Goal: Information Seeking & Learning: Learn about a topic

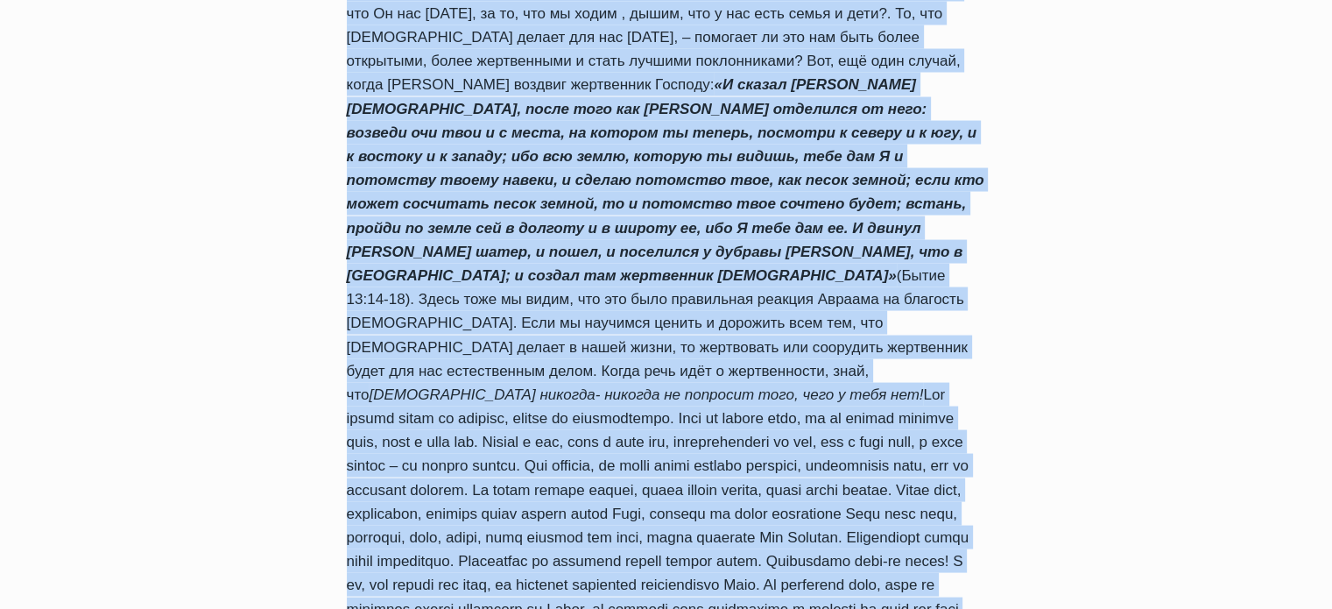
scroll to position [3482, 0]
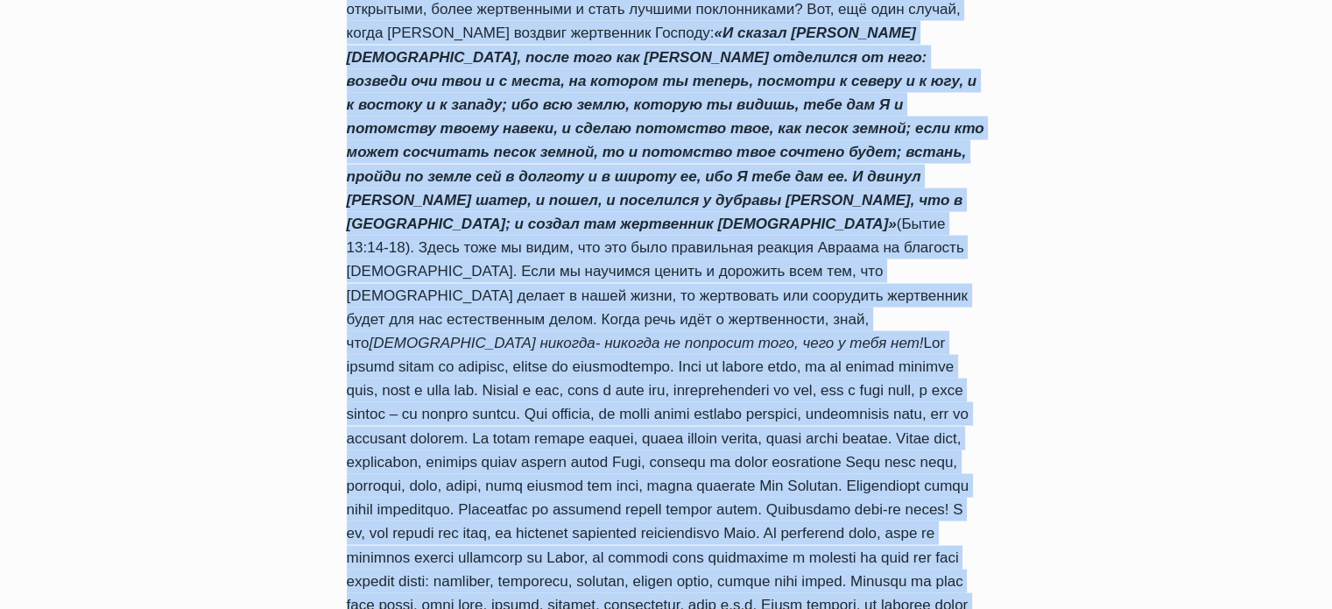
drag, startPoint x: 336, startPoint y: 213, endPoint x: 1018, endPoint y: 439, distance: 718.0
copy div "Жертва как измерение нашей любви Автор Пастор Руфус Аджибойе 2012-Сентябрь-18 2…"
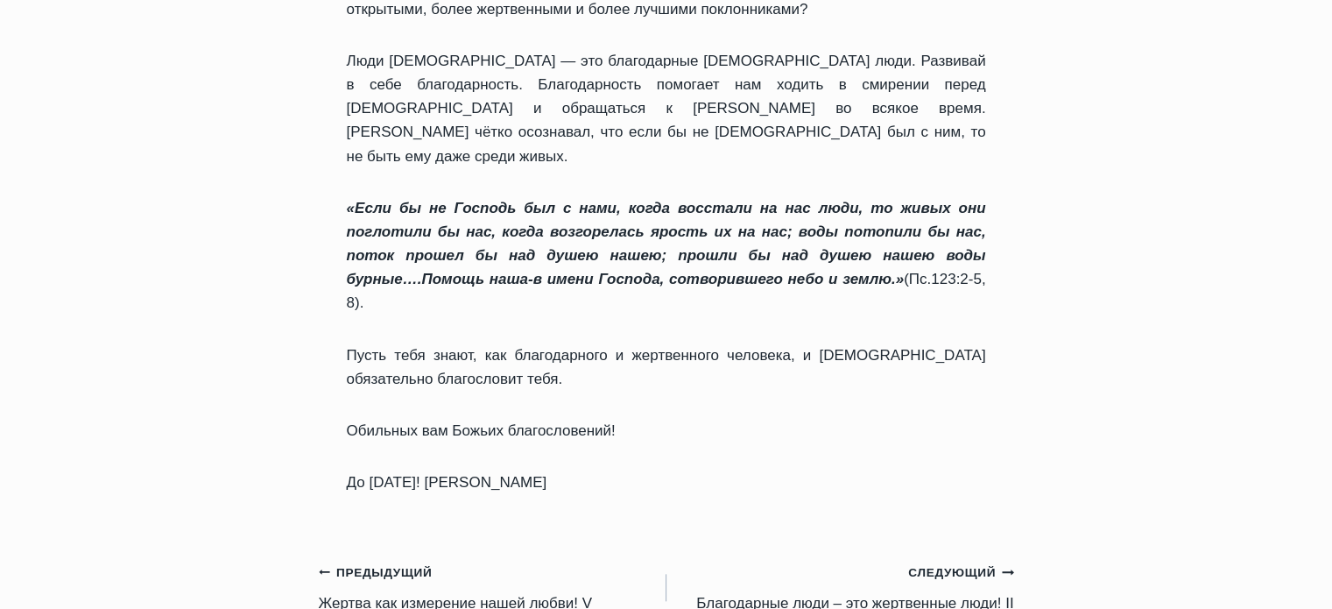
scroll to position [1664, 0]
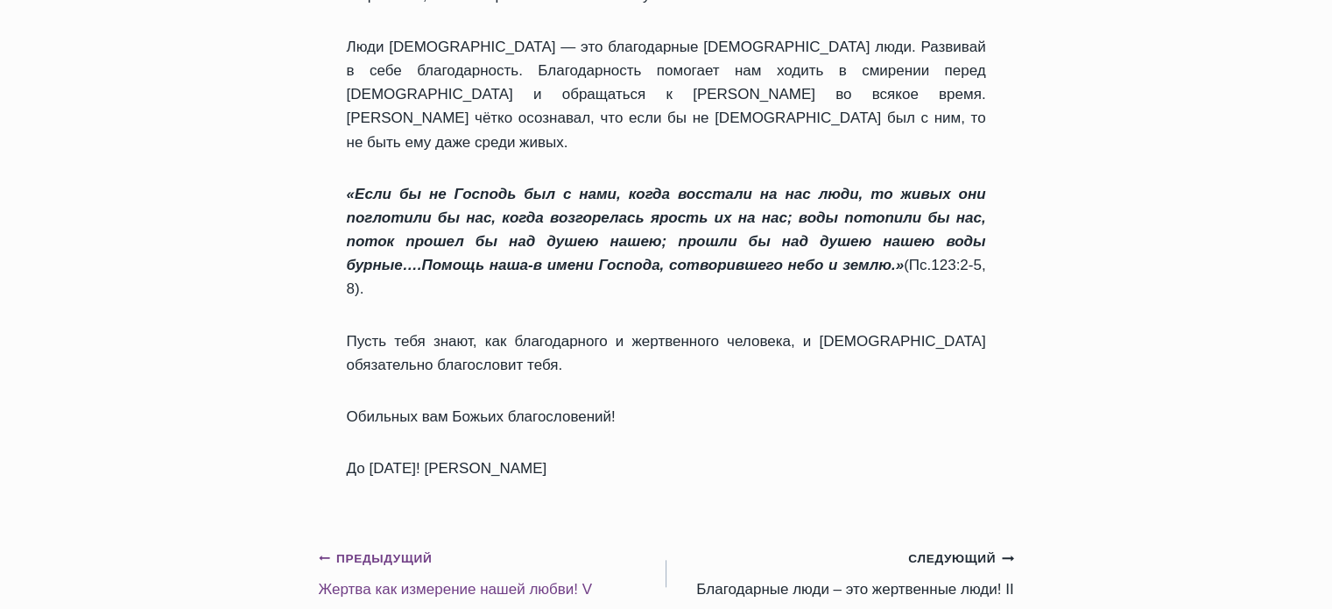
click at [368, 546] on link "Предыдущий Предыдущий Жертва как измерение нашей любви! V" at bounding box center [493, 573] width 348 height 55
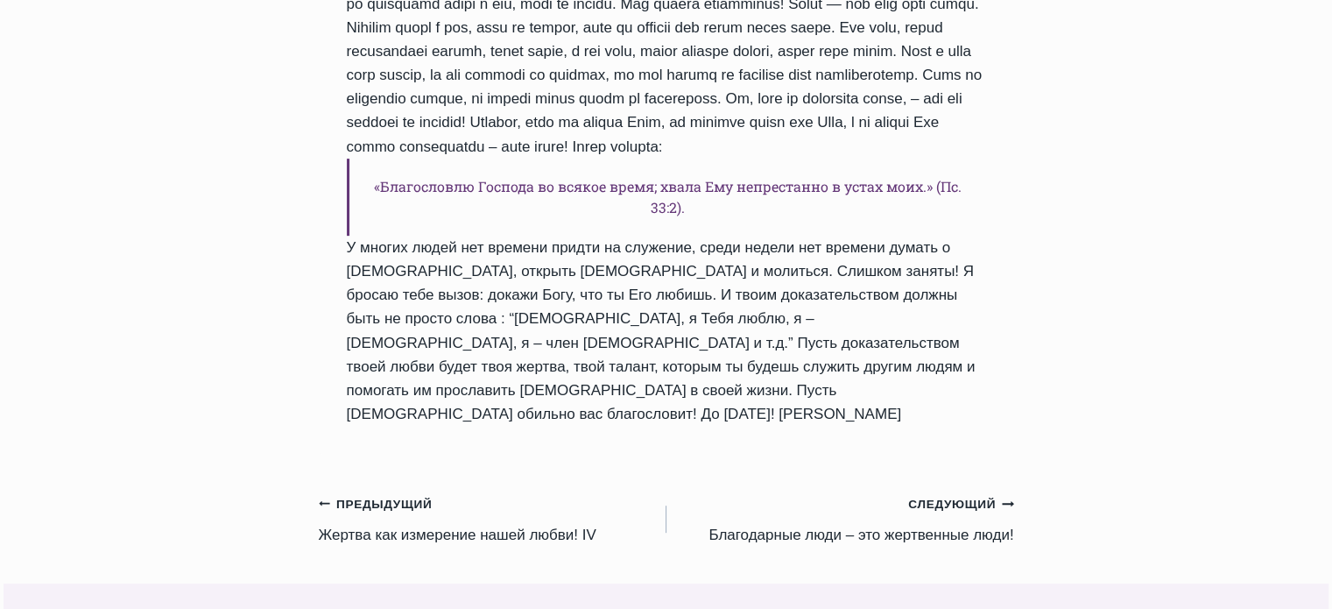
scroll to position [964, 0]
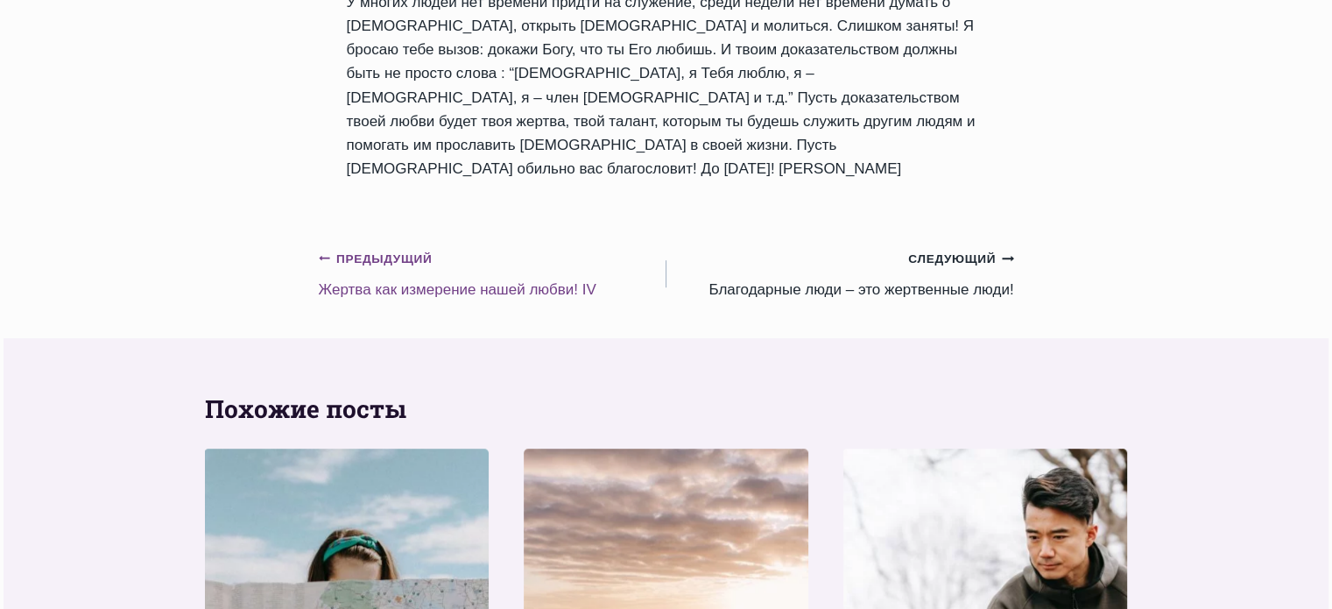
click at [393, 250] on small "Предыдущий Предыдущий" at bounding box center [376, 259] width 114 height 19
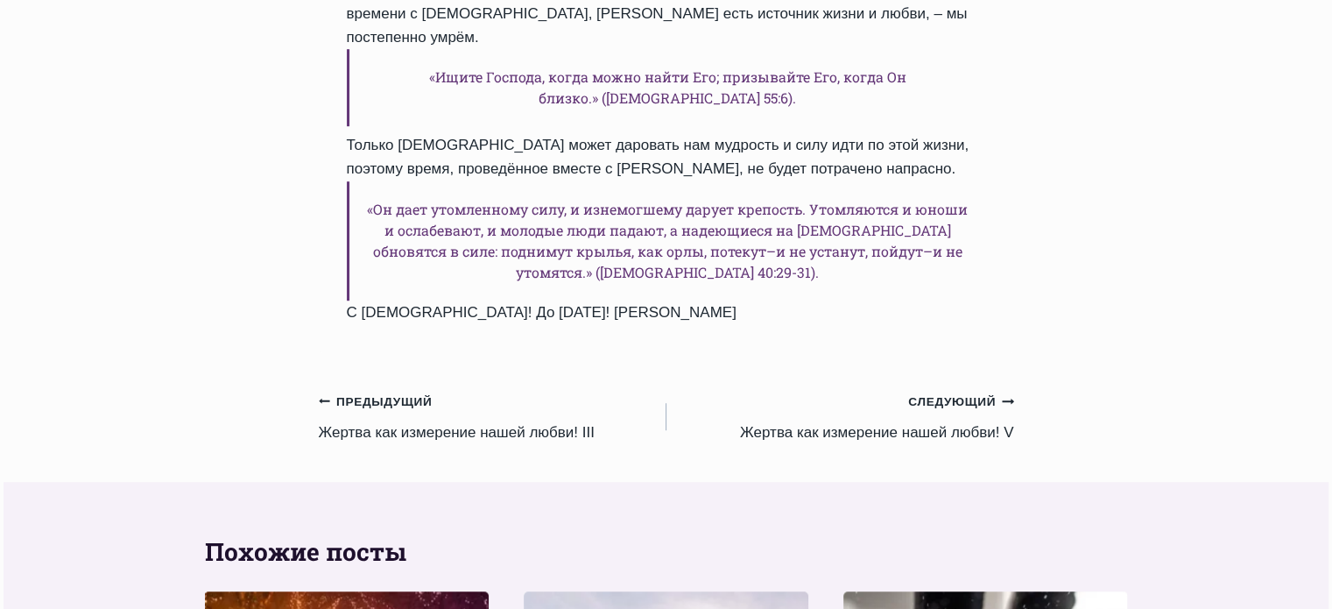
scroll to position [1401, 0]
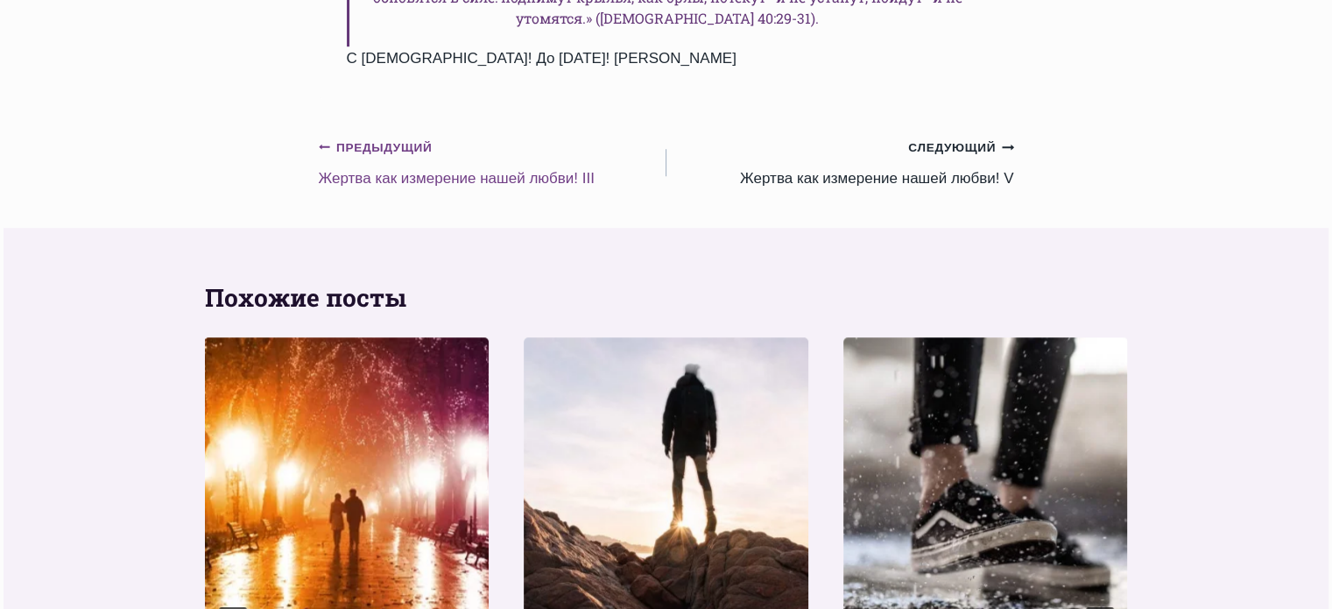
click at [398, 139] on link "Предыдущий Предыдущий Жертва как измерение нашей любви! III" at bounding box center [493, 162] width 348 height 55
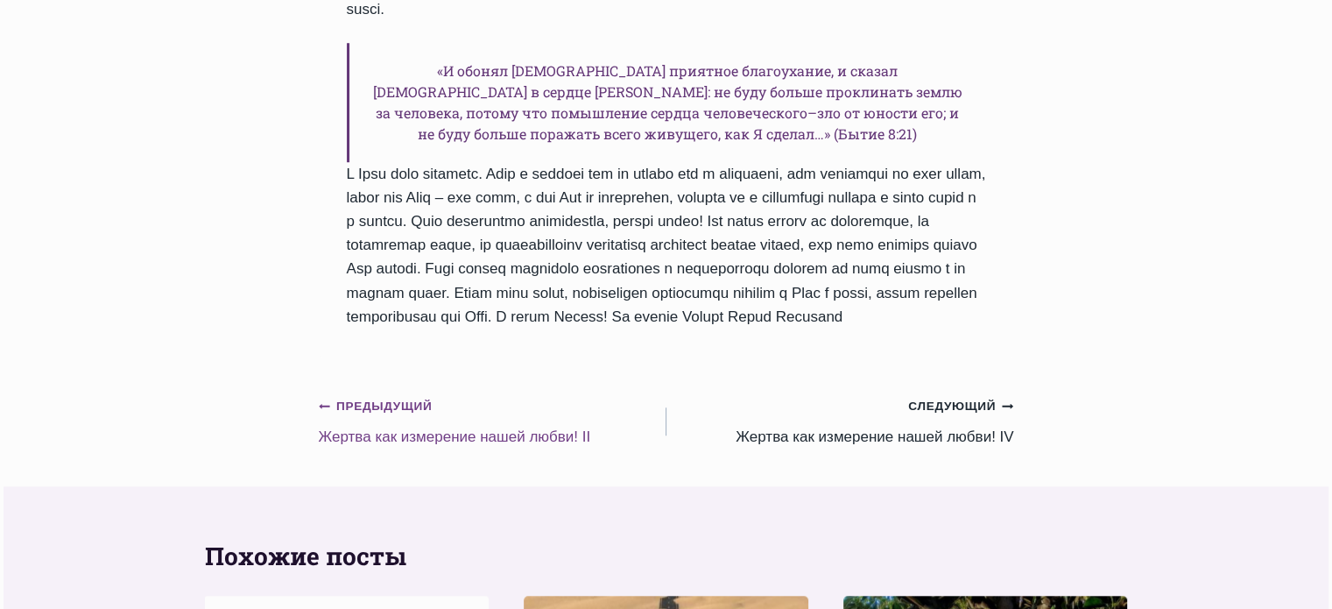
scroll to position [1577, 0]
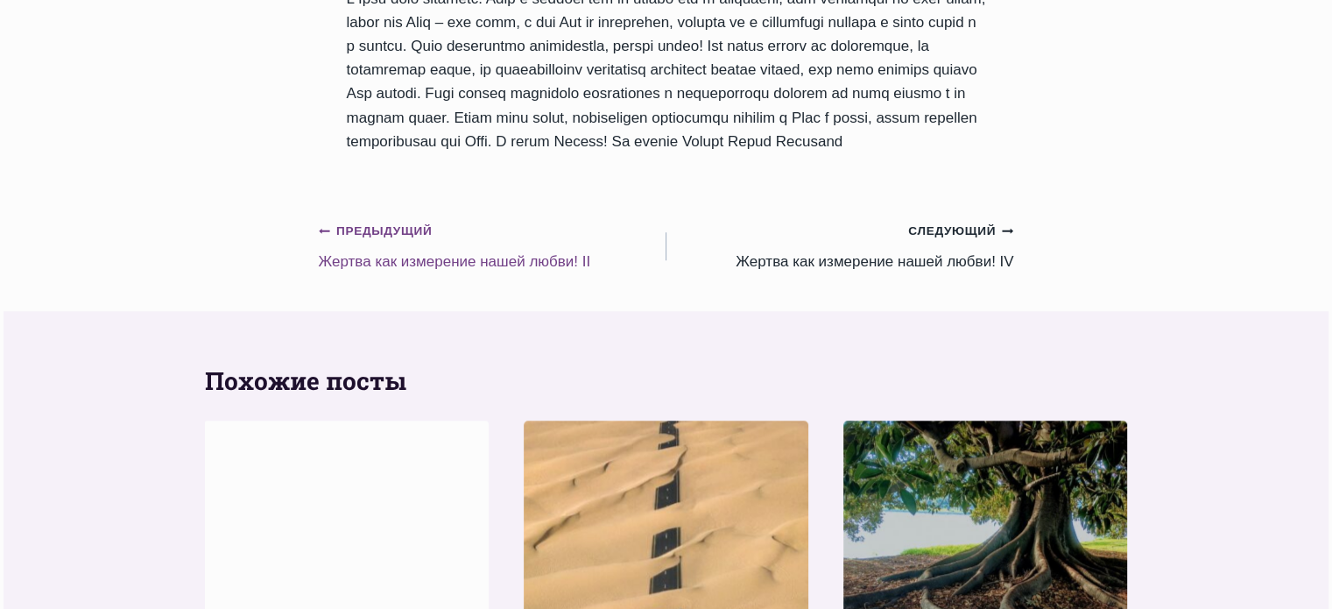
click at [484, 218] on link "Предыдущий Предыдущий Жертва как измерение нашей любви! II" at bounding box center [493, 245] width 348 height 55
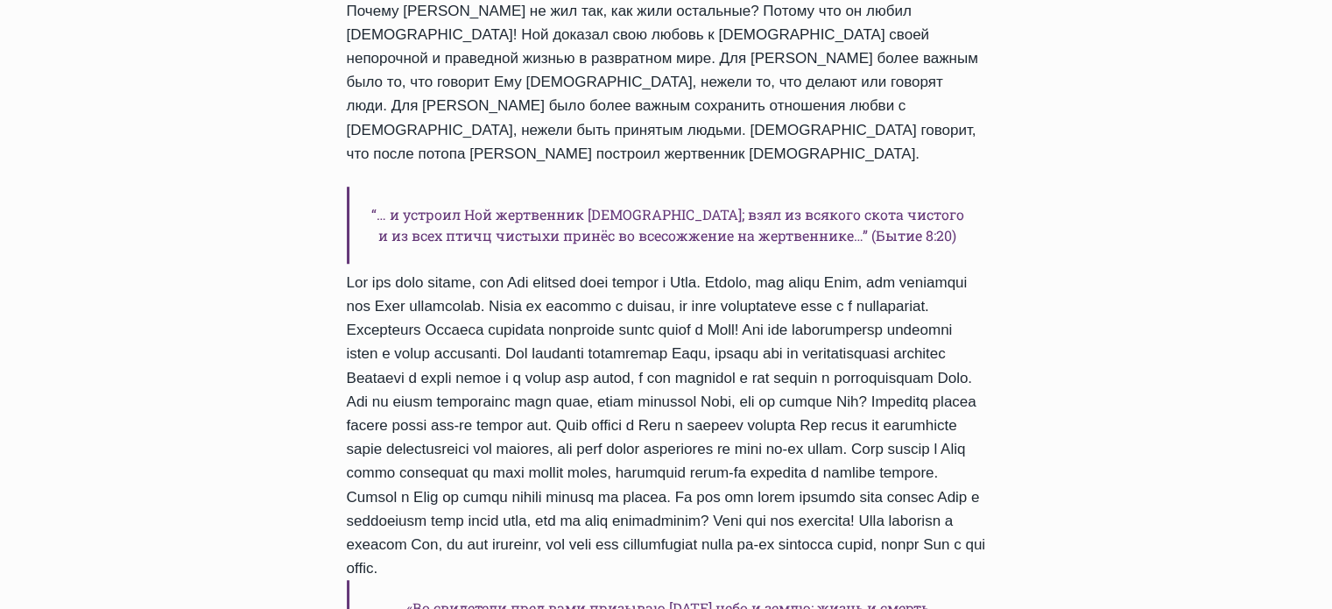
scroll to position [1401, 0]
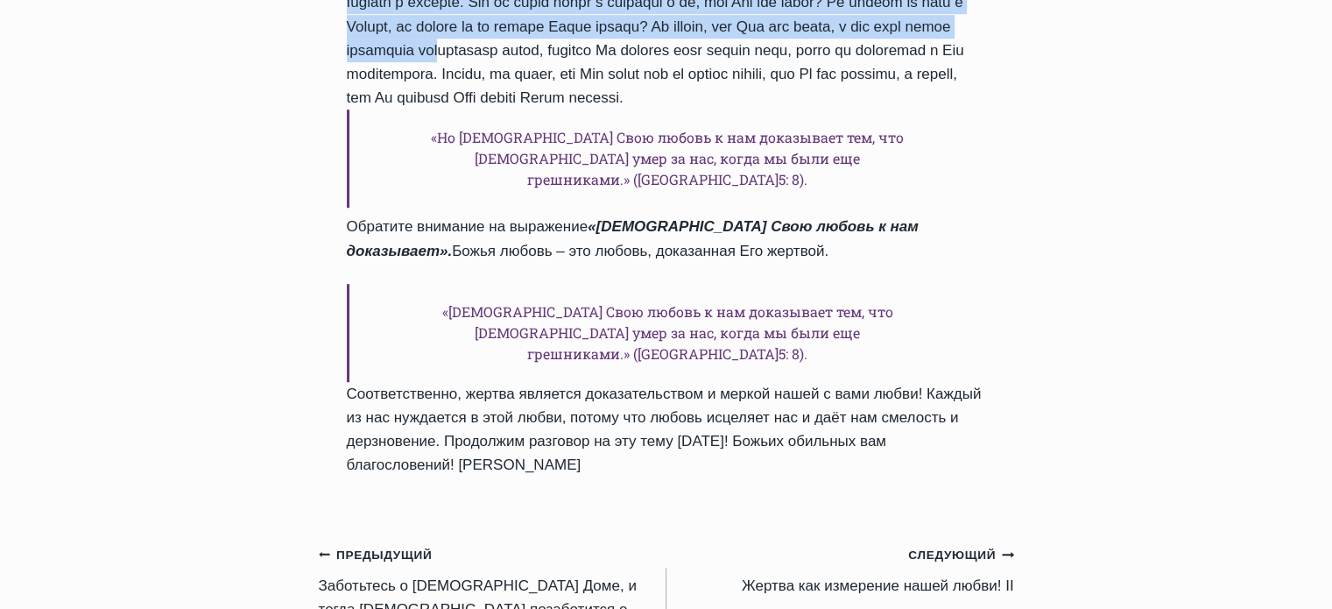
scroll to position [1112, 0]
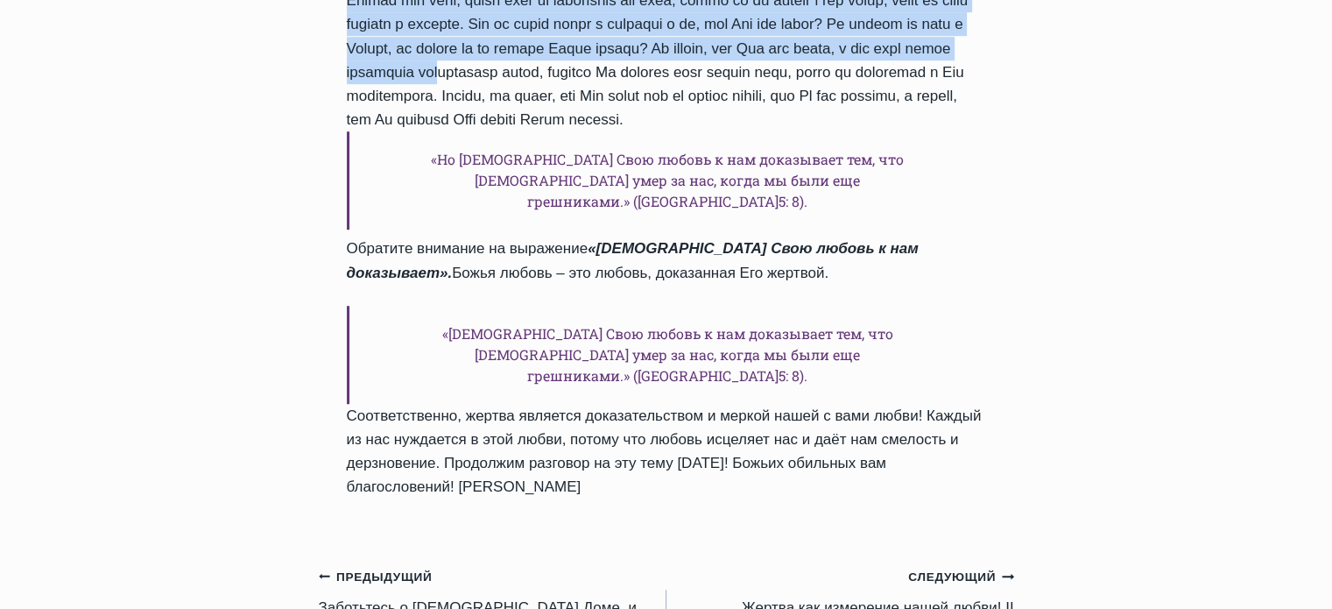
drag, startPoint x: 347, startPoint y: 256, endPoint x: 787, endPoint y: 422, distance: 471.0
copy div "Жертва как измерение нашей любви! Автор Пастор Руфус Аджибойе 2024-Август-13 20…"
click at [809, 564] on link "Следующий Продолжить Жертва как измерение нашей любви! II" at bounding box center [841, 591] width 348 height 55
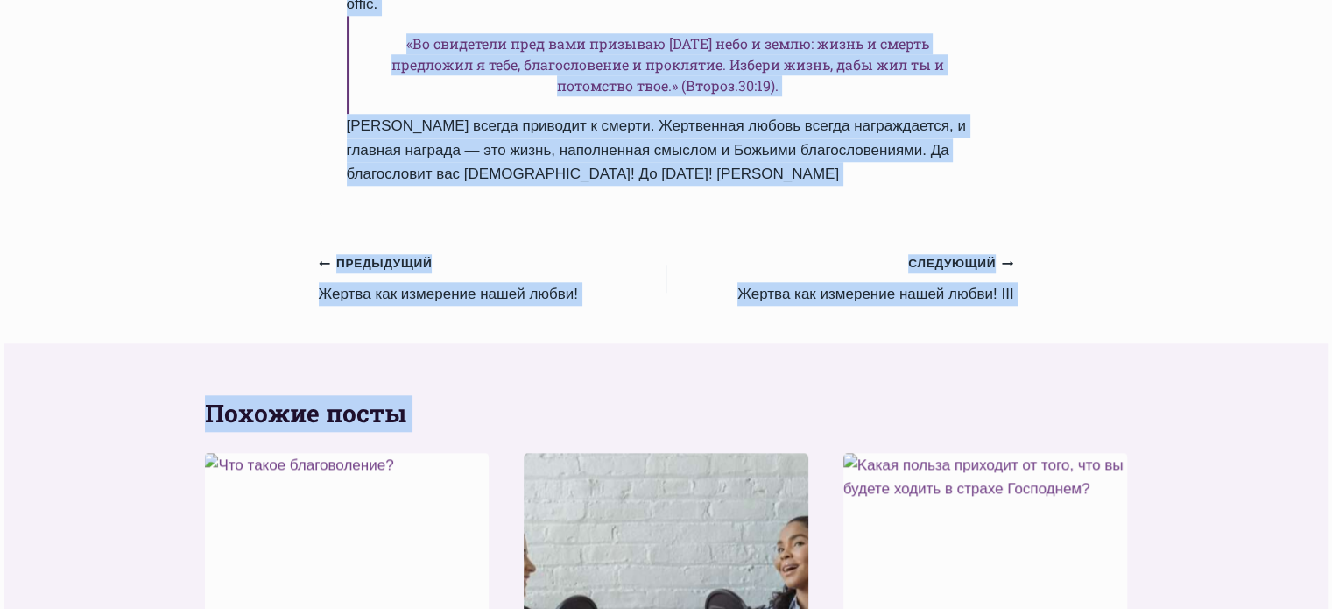
scroll to position [1778, 0]
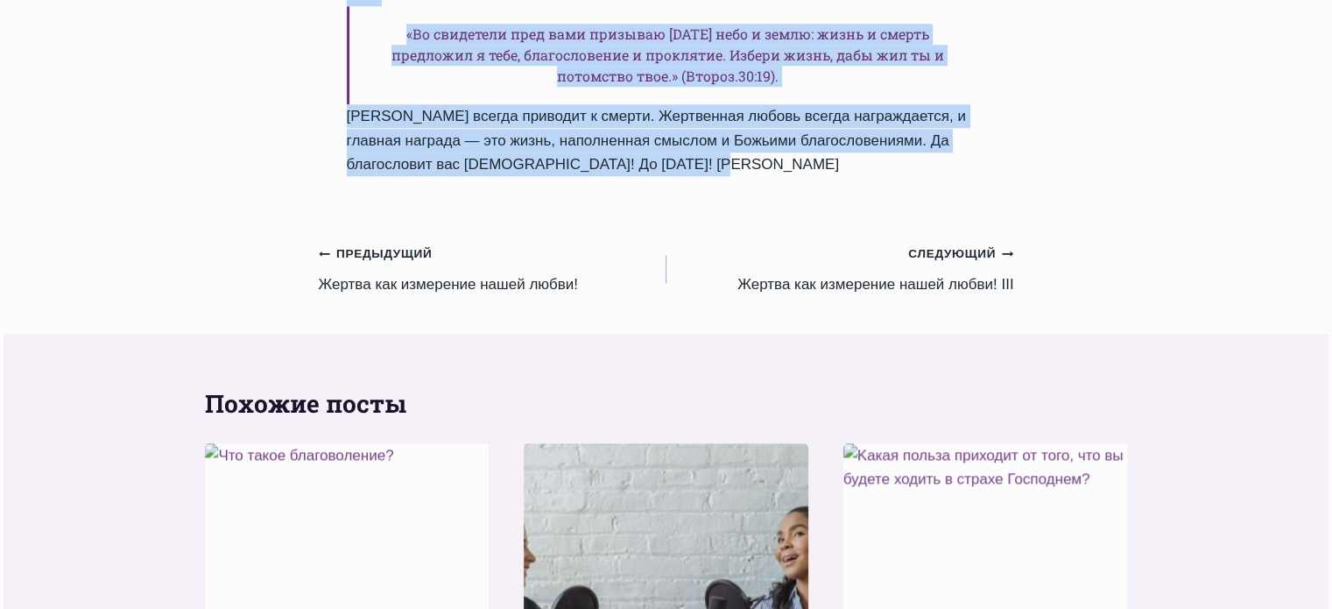
drag, startPoint x: 349, startPoint y: 442, endPoint x: 694, endPoint y: 25, distance: 541.4
copy div "Жертва как измерение нашей любви! II Автор Пастор Руфус Аджибойе 2024-Август-14…"
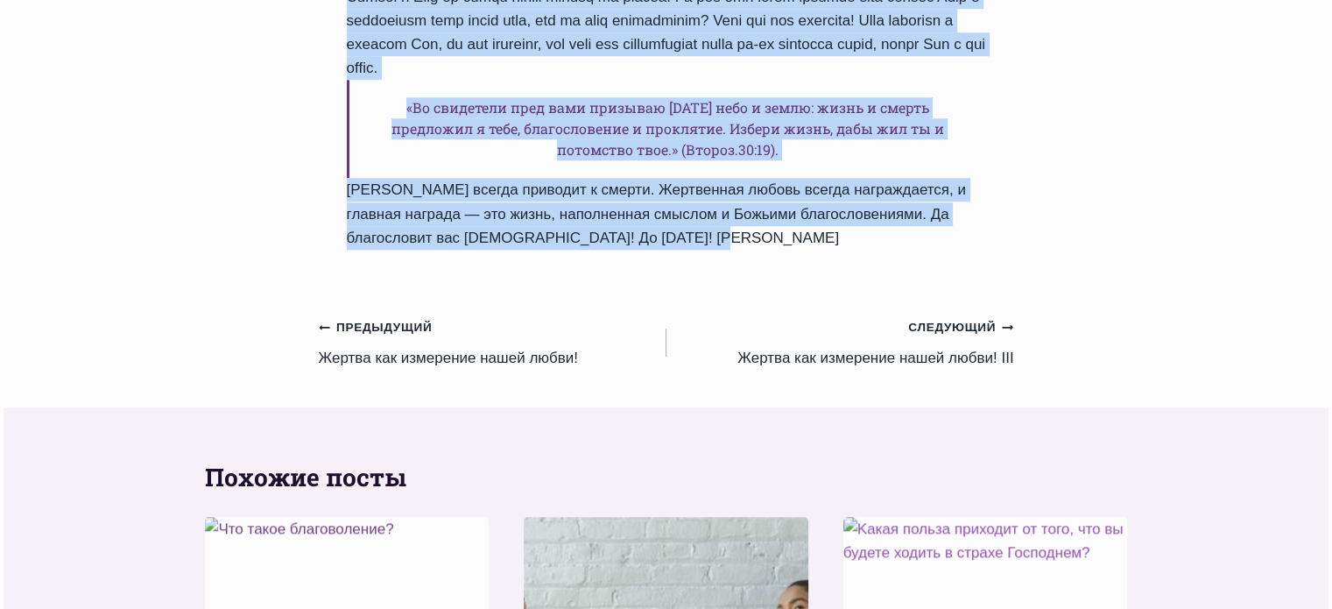
scroll to position [1691, 0]
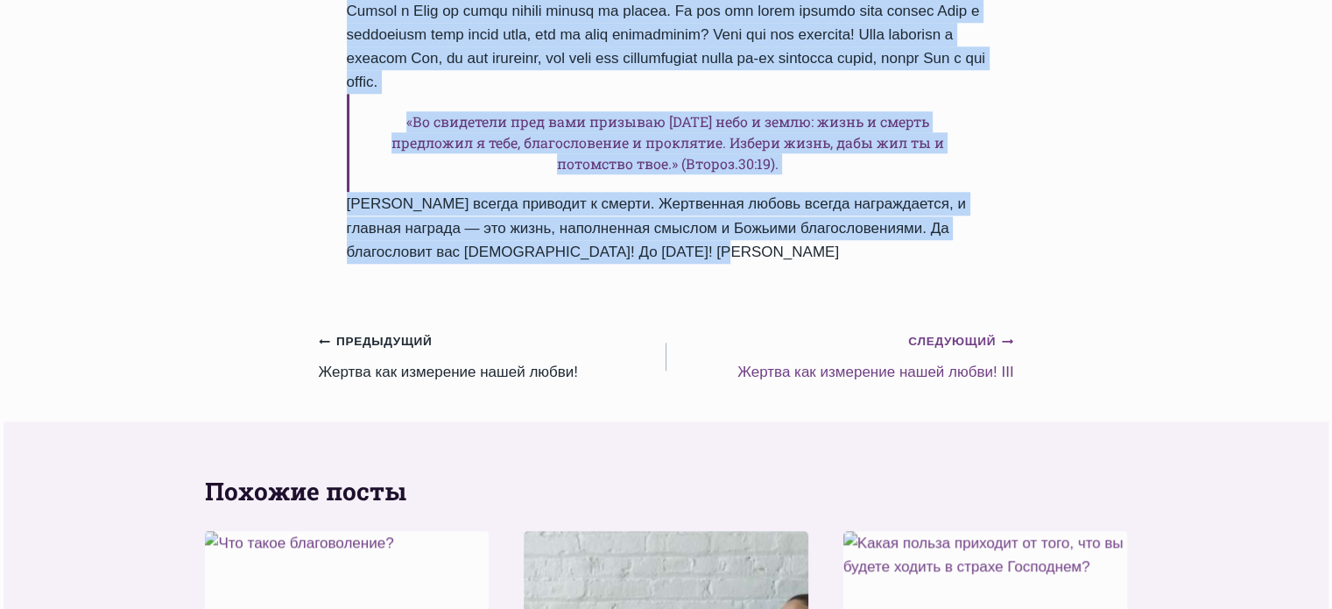
click at [865, 328] on link "Следующий Продолжить Жертва как измерение нашей любви! III" at bounding box center [841, 355] width 348 height 55
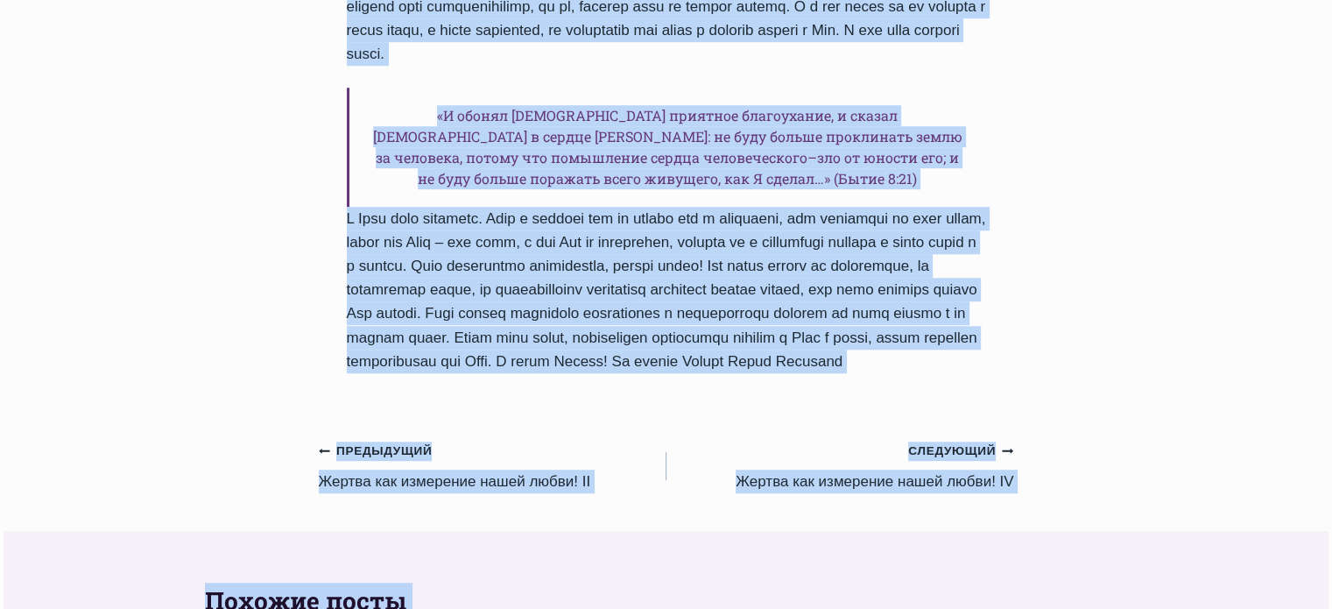
scroll to position [1472, 0]
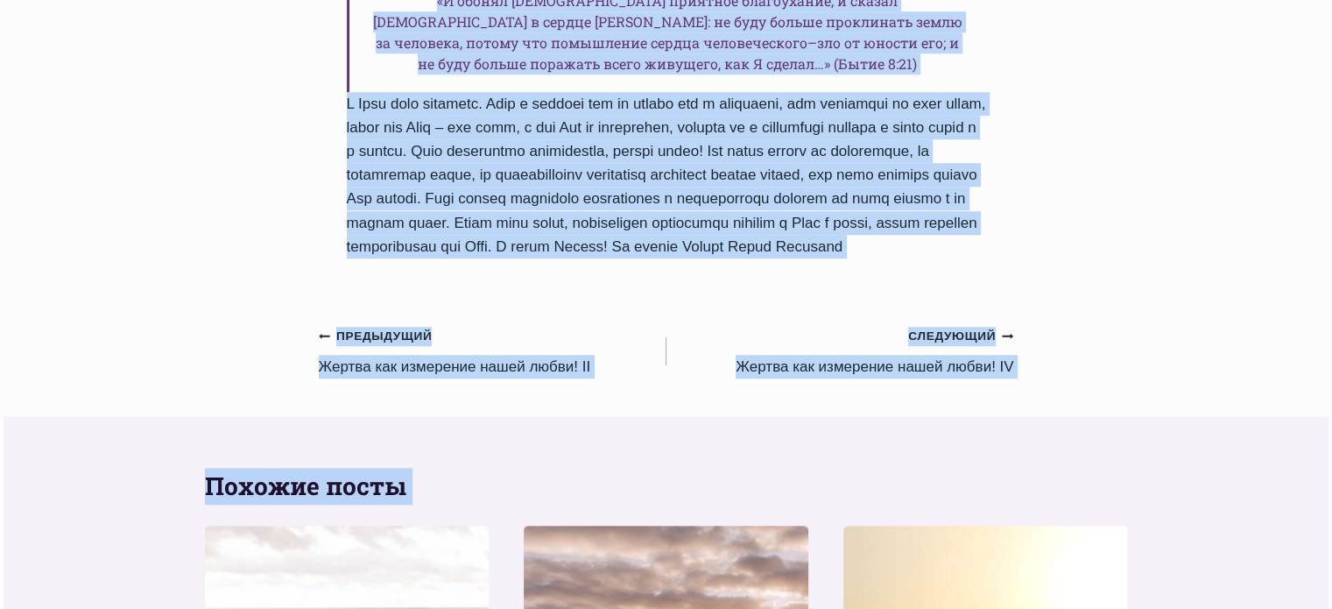
drag, startPoint x: 349, startPoint y: 440, endPoint x: 753, endPoint y: 173, distance: 483.7
copy div "Жертва как измерение нашей любви! III Автор Пастор Руфус Аджибойе 2024-Август-1…"
click at [899, 323] on link "Следующий Продолжить Жертва как измерение нашей любви! IV" at bounding box center [841, 350] width 348 height 55
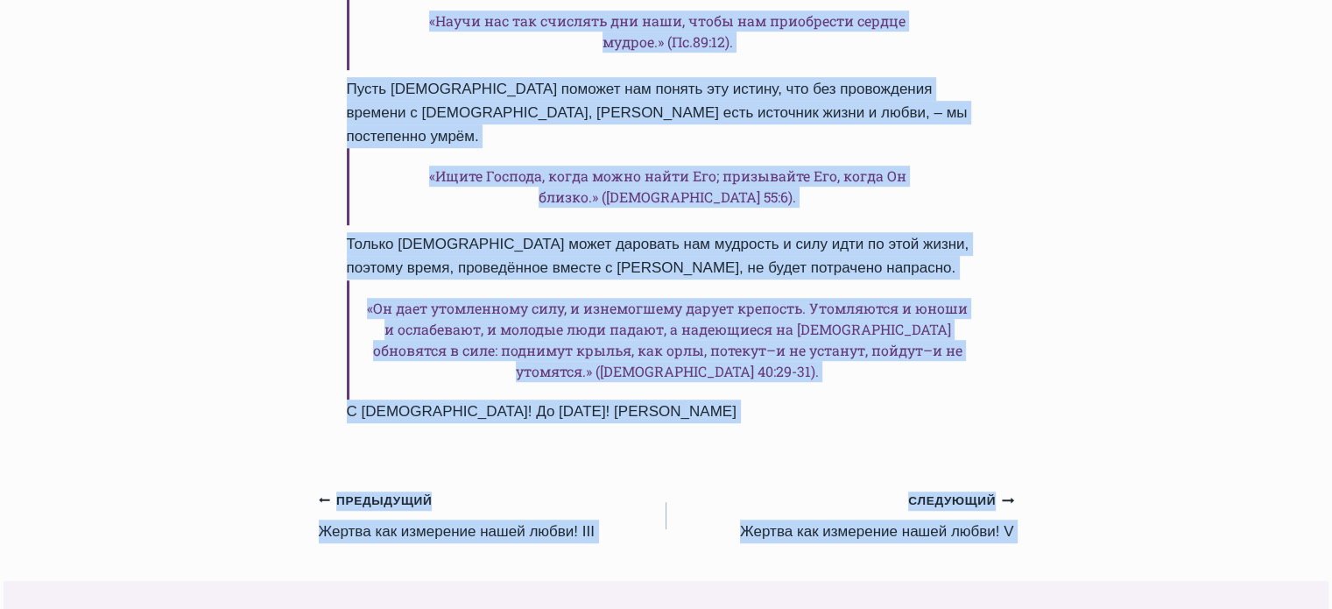
scroll to position [1093, 0]
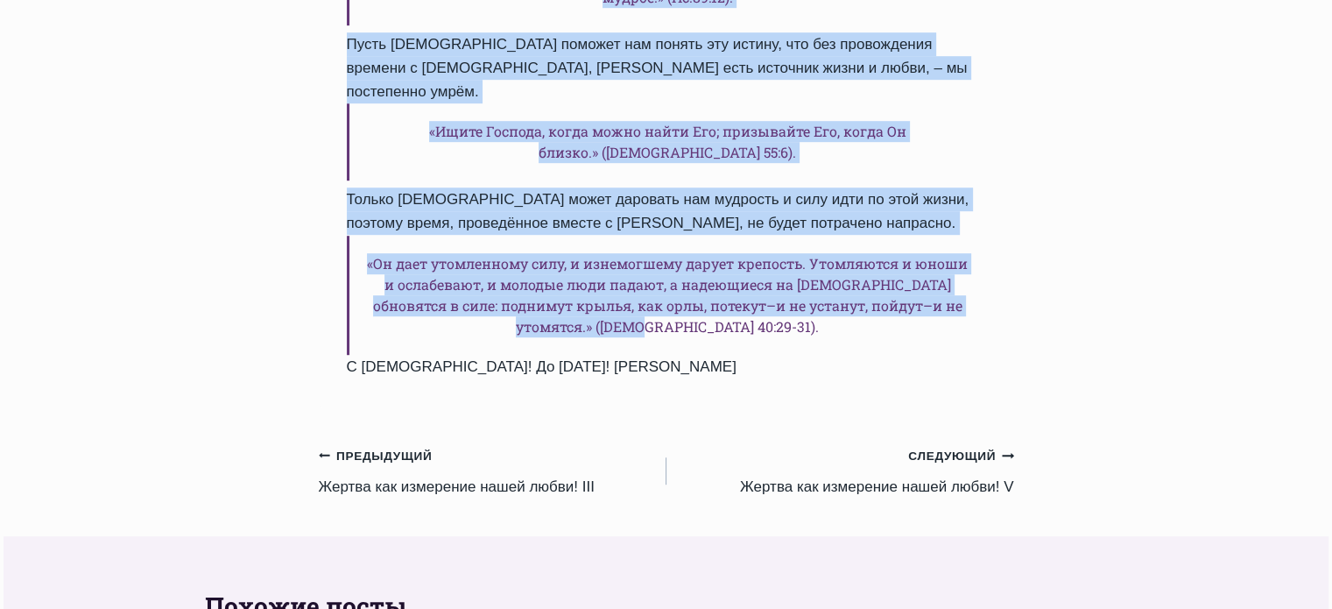
drag, startPoint x: 349, startPoint y: 442, endPoint x: 788, endPoint y: 299, distance: 462.6
copy div "Loremi dol sitametco adipi elits! DO Eiusm Tempor Incid Utlabore 5645-Etdolo-50…"
click at [795, 443] on link "Следующий Продолжить Жертва как измерение нашей любви! V" at bounding box center [841, 470] width 348 height 55
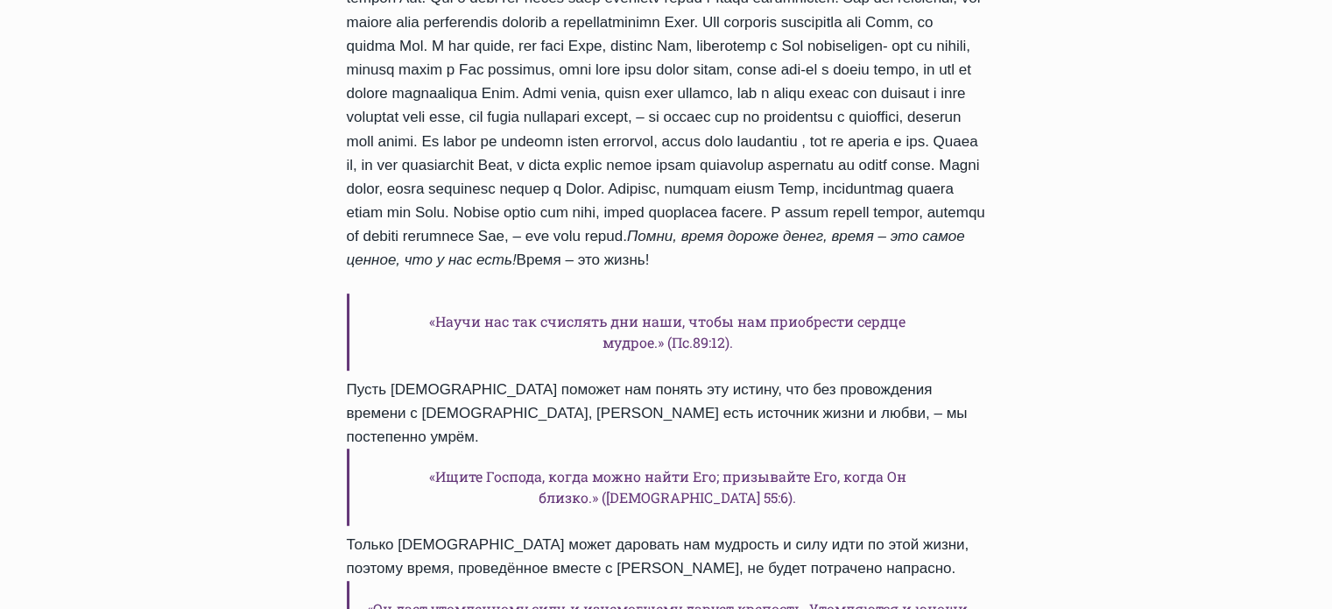
scroll to position [1006, 0]
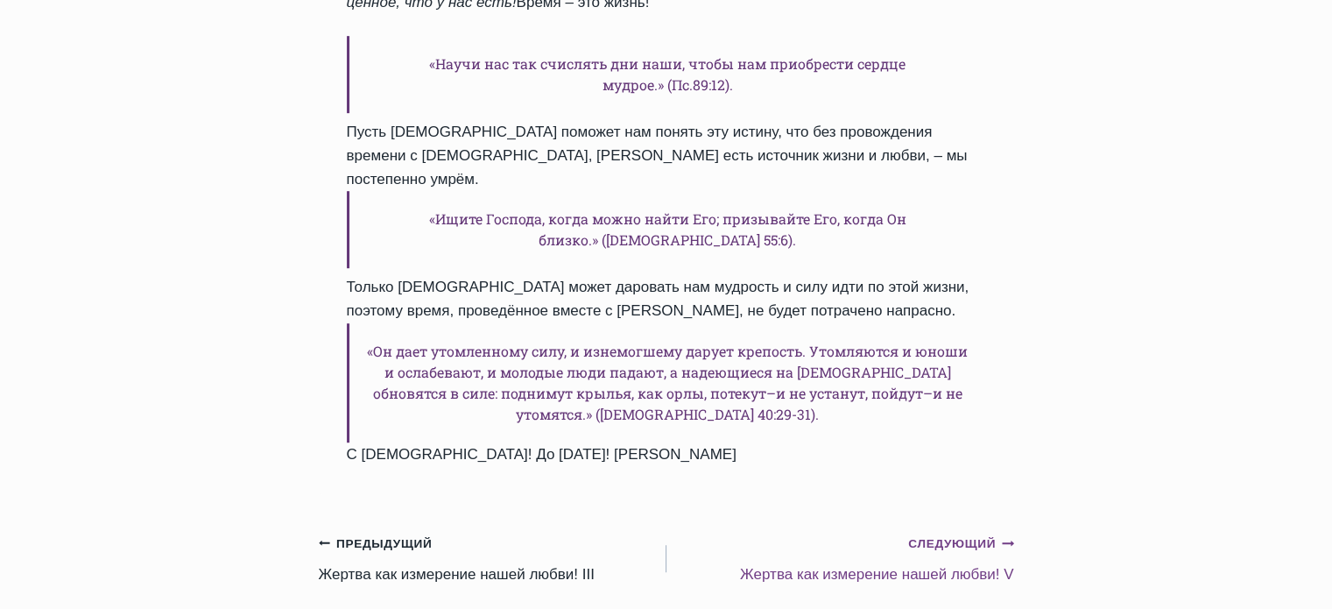
click at [826, 536] on link "Следующий Продолжить Жертва как измерение нашей любви! V" at bounding box center [841, 558] width 348 height 55
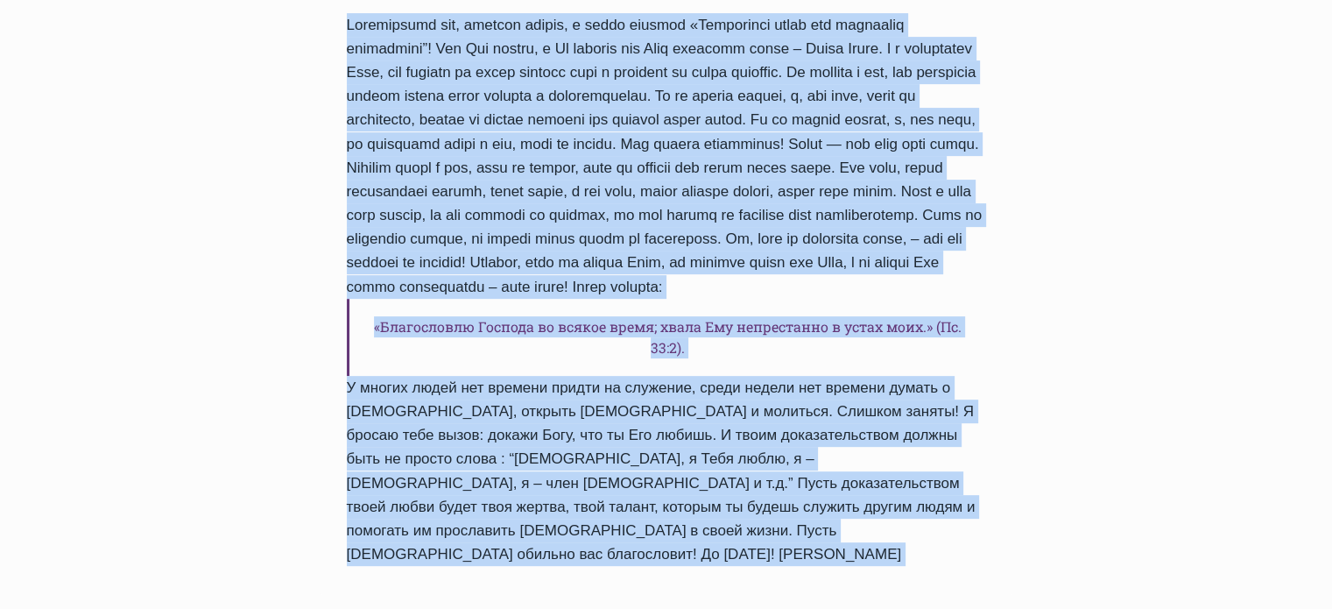
scroll to position [602, 0]
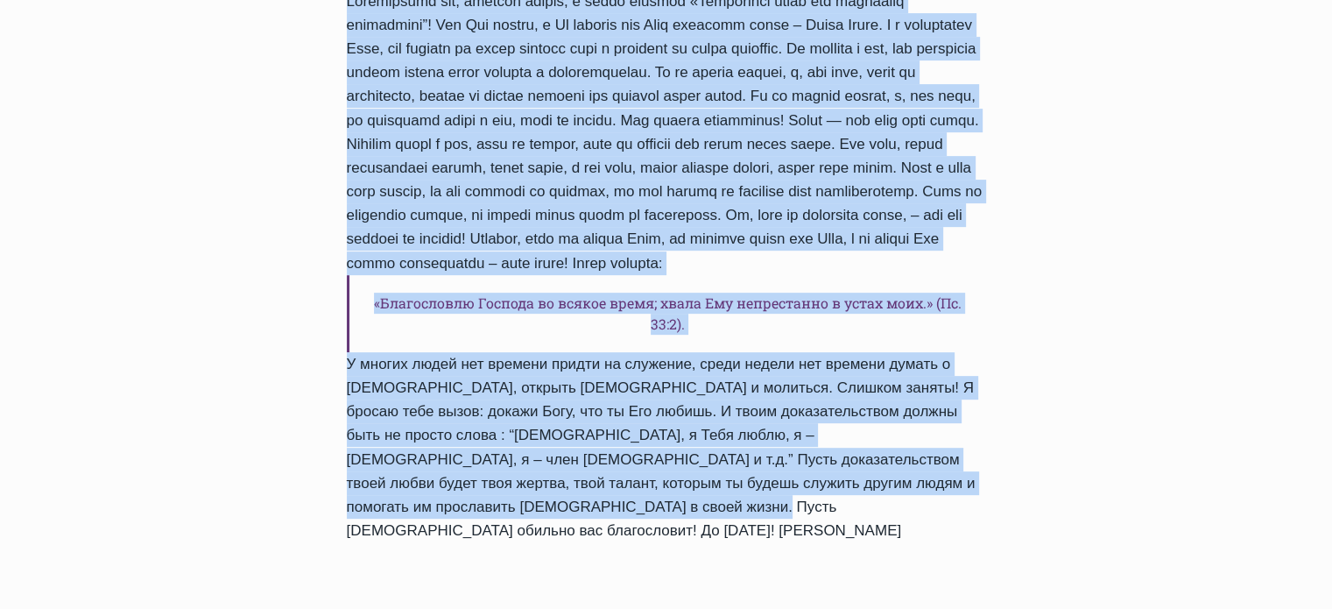
drag, startPoint x: 328, startPoint y: 442, endPoint x: 993, endPoint y: 458, distance: 665.0
click at [993, 458] on div "Ежедневное слово Жертва как измерение нашей любви! V Автор Пастор Руфус Аджибой…" at bounding box center [666, 204] width 695 height 732
copy div "Жертва как измерение нашей любви! V Автор Пастор Руфус Аджибойе 2024-Август-17 …"
